Goal: Obtain resource: Download file/media

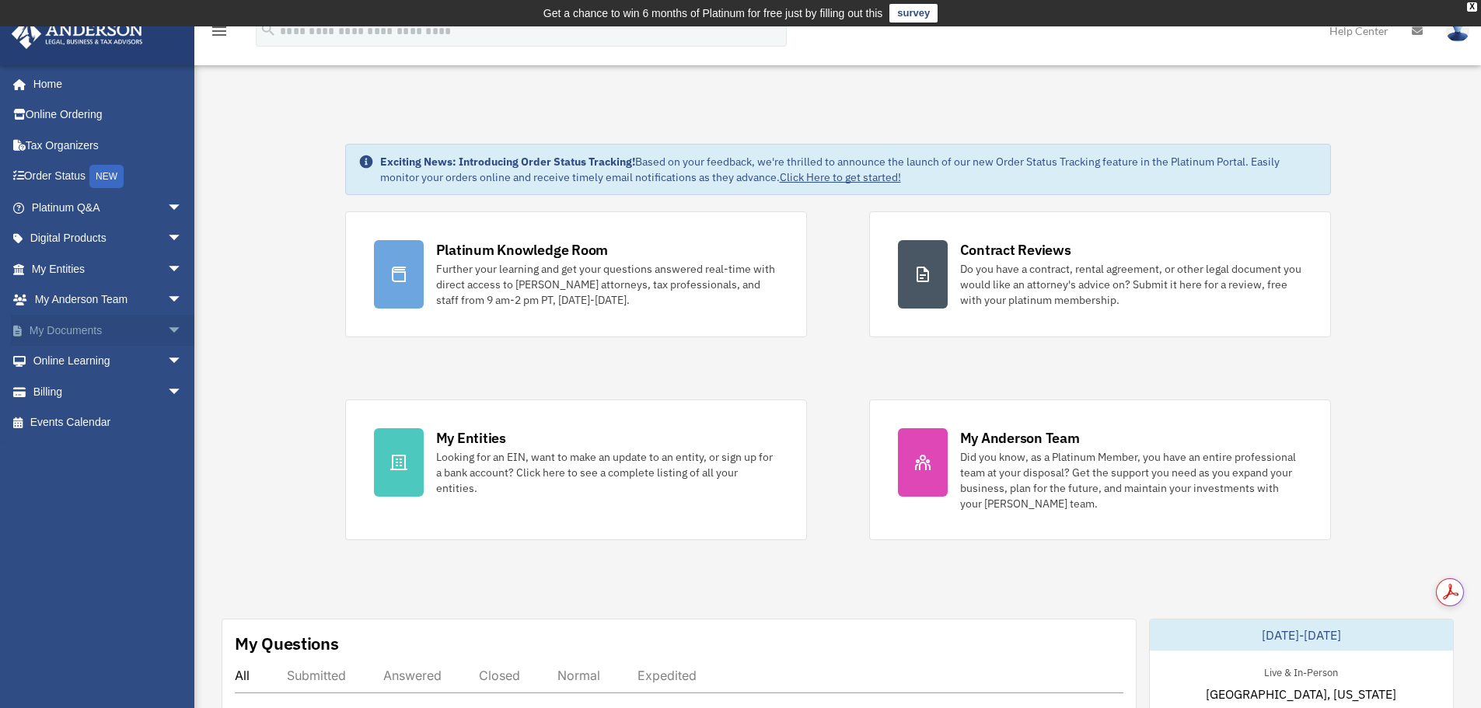
click at [72, 327] on link "My Documents arrow_drop_down" at bounding box center [108, 330] width 195 height 31
click at [167, 330] on span "arrow_drop_down" at bounding box center [182, 331] width 31 height 32
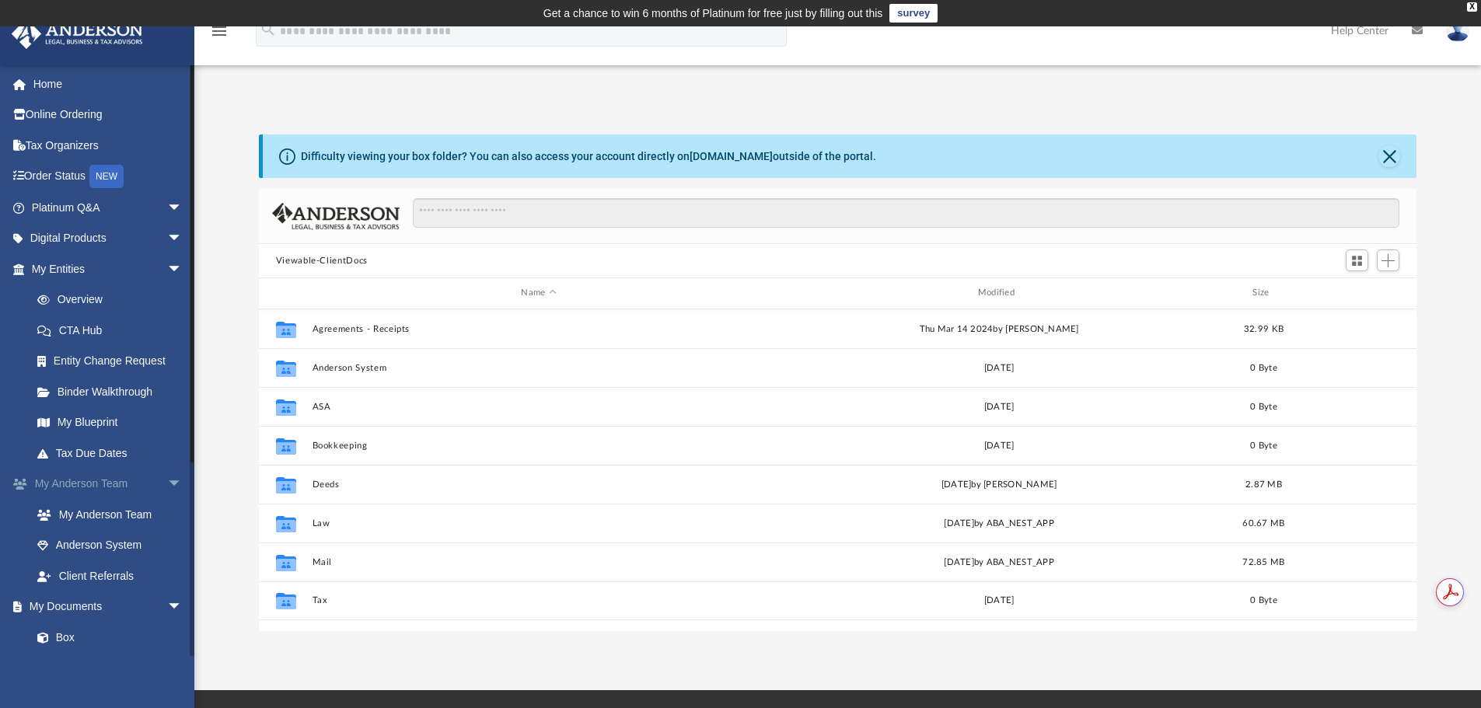
scroll to position [342, 1146]
click at [167, 605] on span "arrow_drop_down" at bounding box center [182, 608] width 31 height 32
click at [167, 605] on span "arrow_drop_up" at bounding box center [182, 608] width 31 height 32
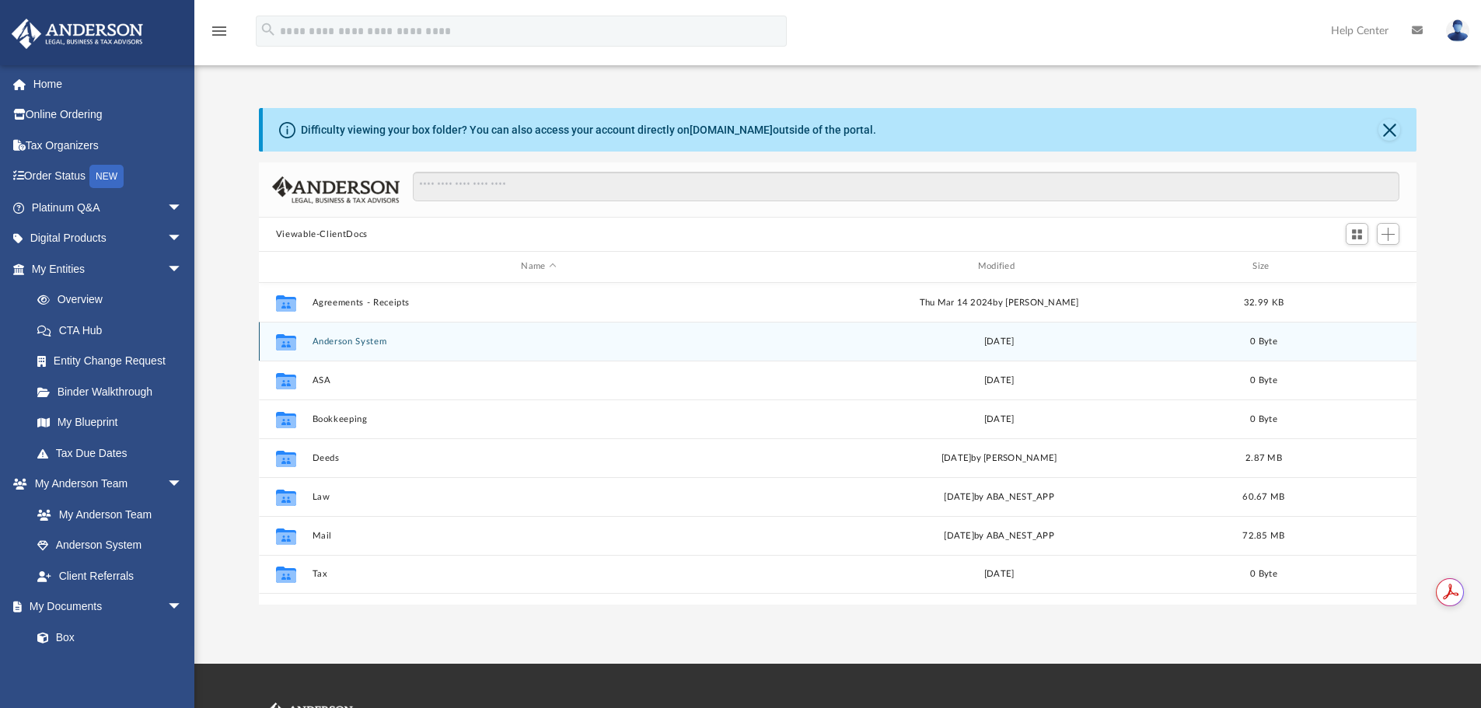
scroll to position [342, 1146]
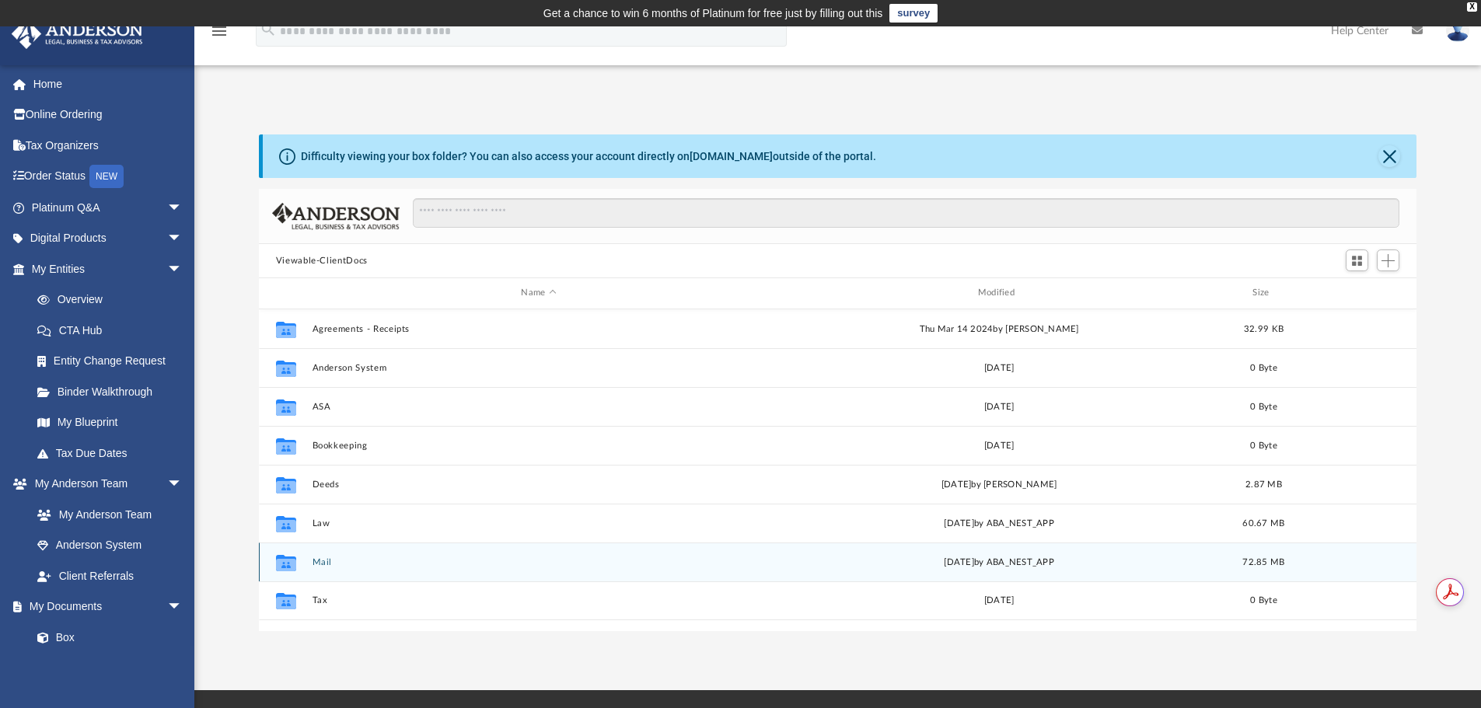
click at [327, 564] on button "Mail" at bounding box center [538, 562] width 453 height 10
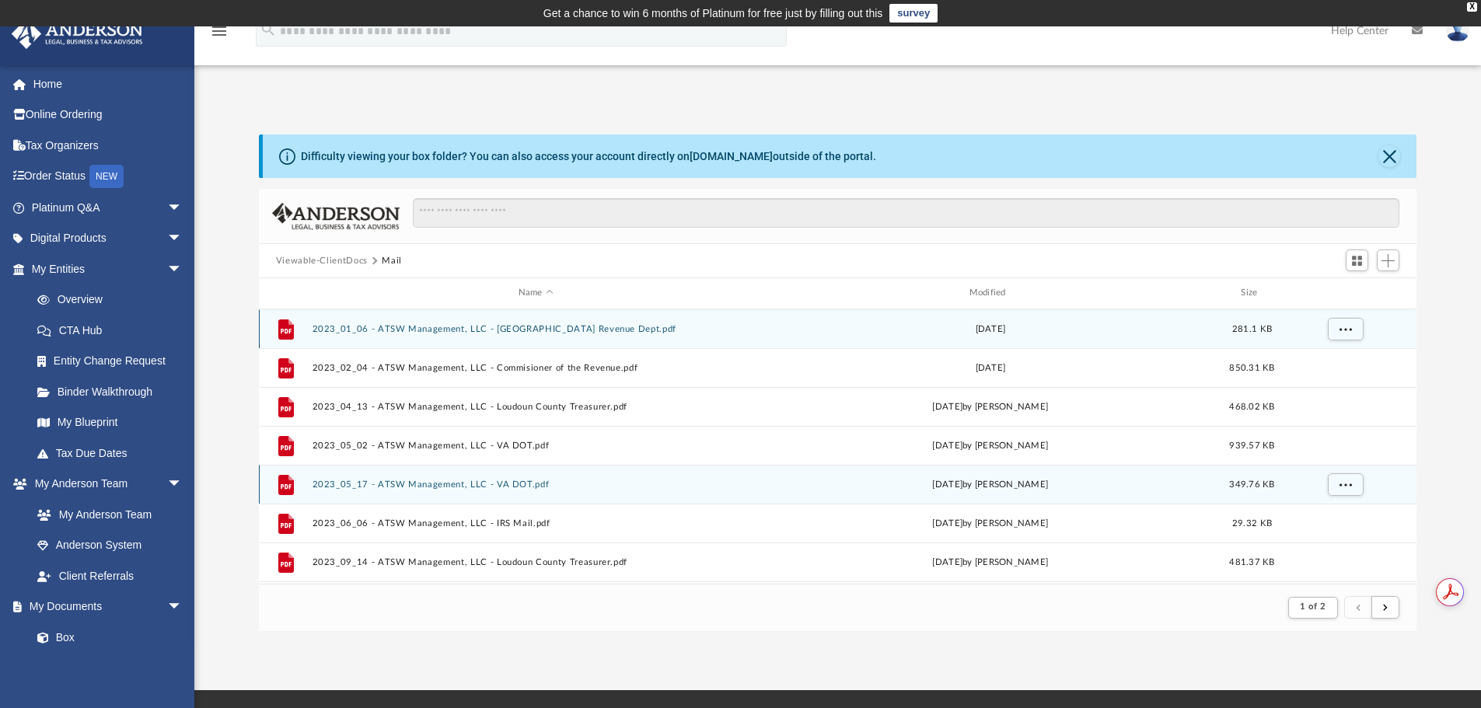
scroll to position [294, 1146]
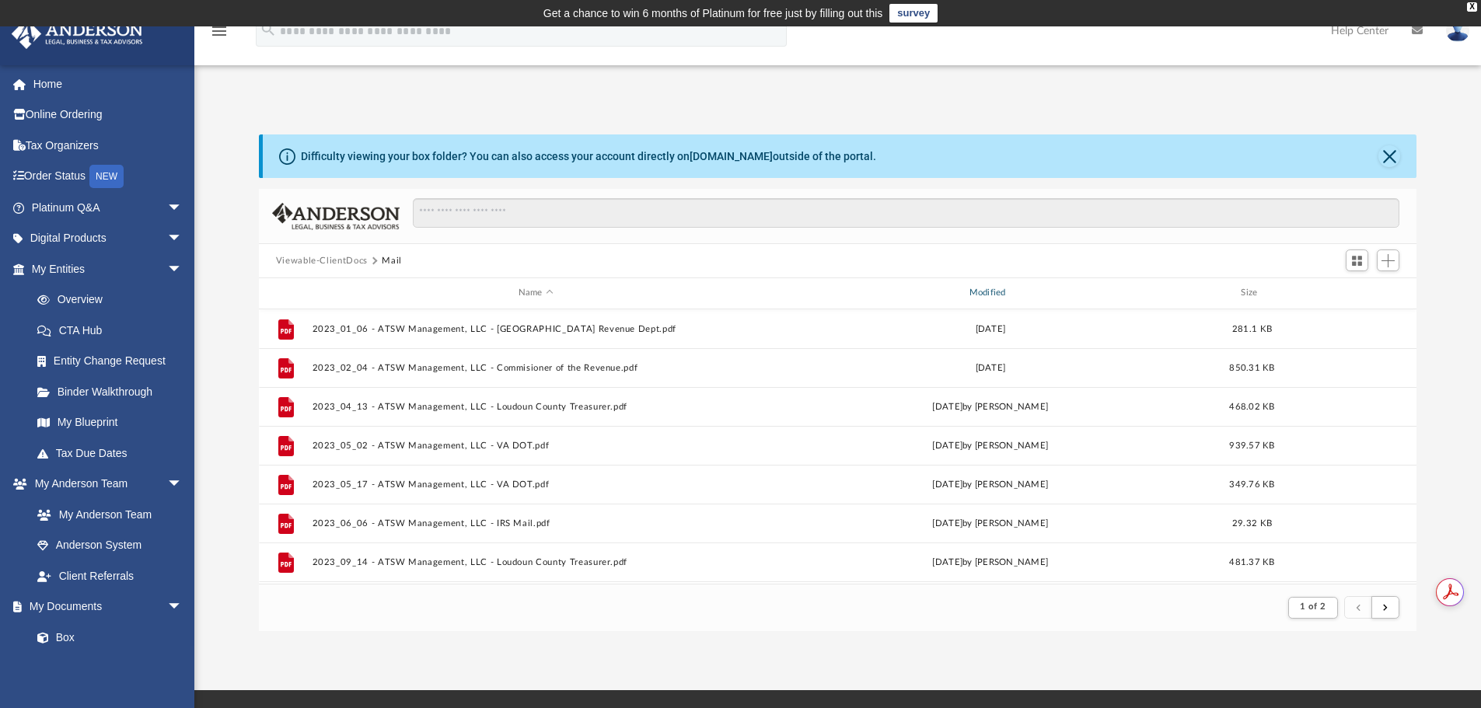
click at [984, 295] on div "Modified" at bounding box center [990, 293] width 448 height 14
click at [990, 295] on div "Modified" at bounding box center [990, 293] width 448 height 14
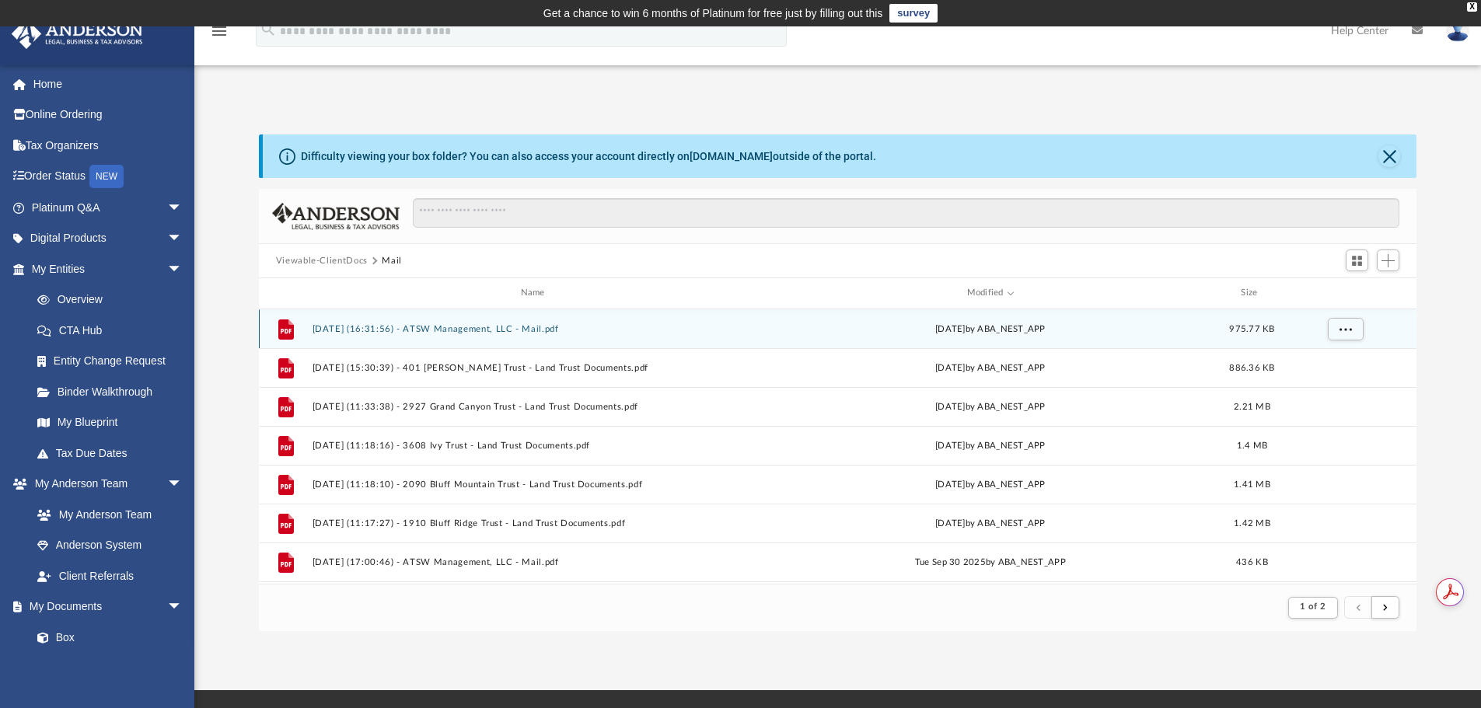
click at [395, 330] on button "[DATE] (16:31:56) - ATSW Management, LLC - Mail.pdf" at bounding box center [536, 329] width 448 height 10
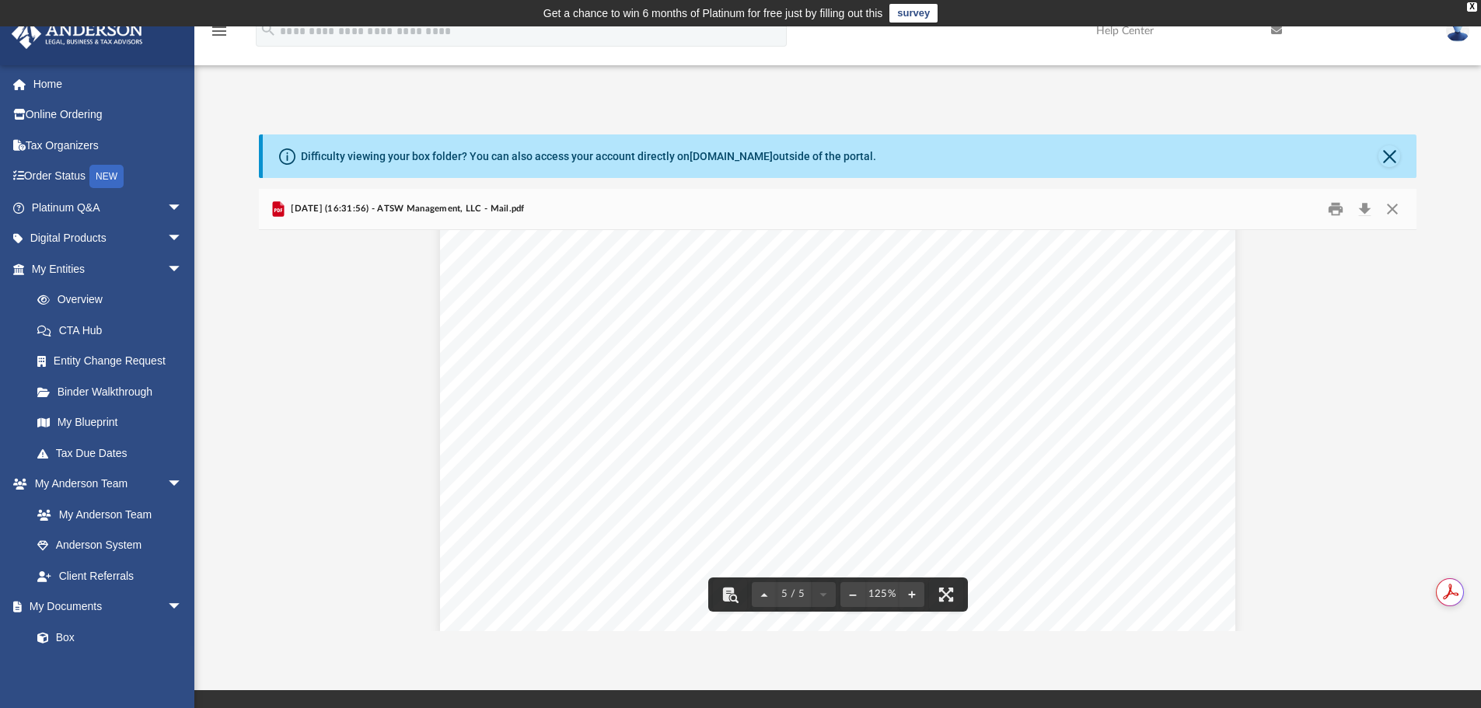
scroll to position [4834, 0]
